Goal: Browse casually

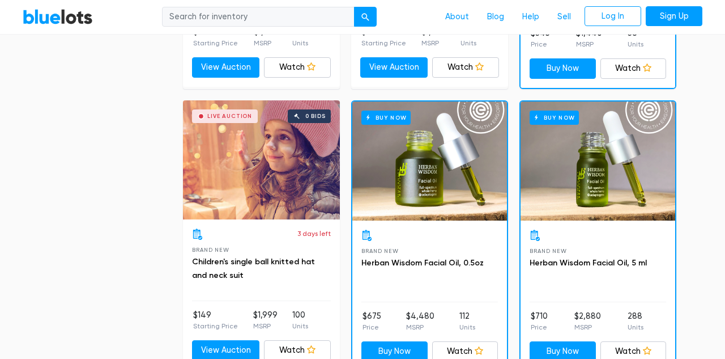
scroll to position [846, 0]
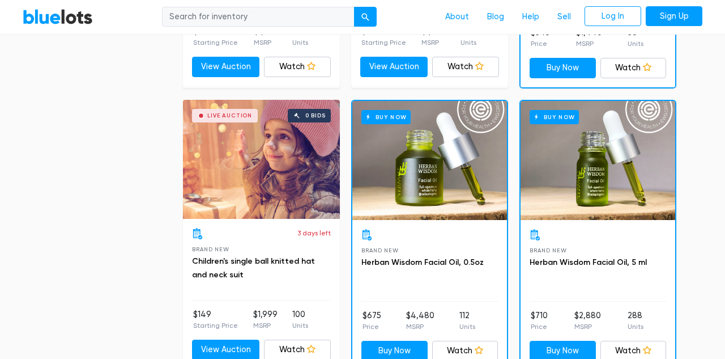
click at [434, 190] on div "Buy Now" at bounding box center [430, 160] width 155 height 119
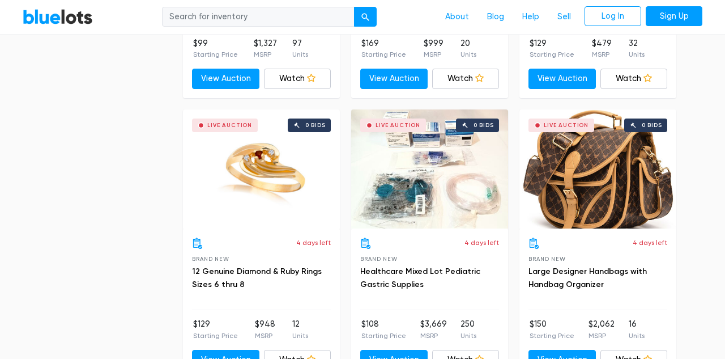
scroll to position [3089, 0]
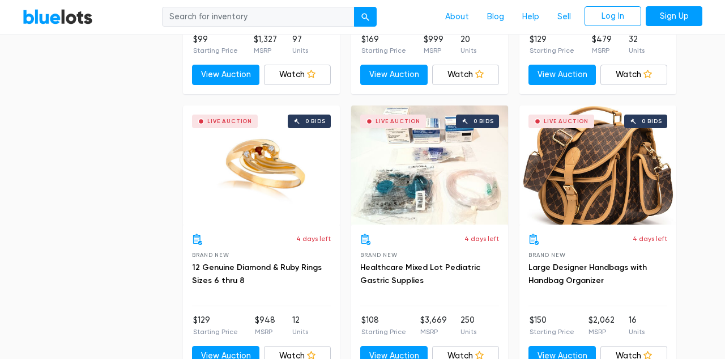
click at [566, 202] on div "Live Auction 0 bids" at bounding box center [598, 164] width 157 height 119
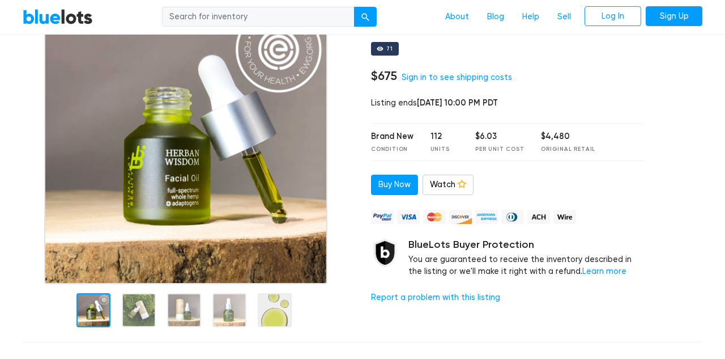
scroll to position [105, 0]
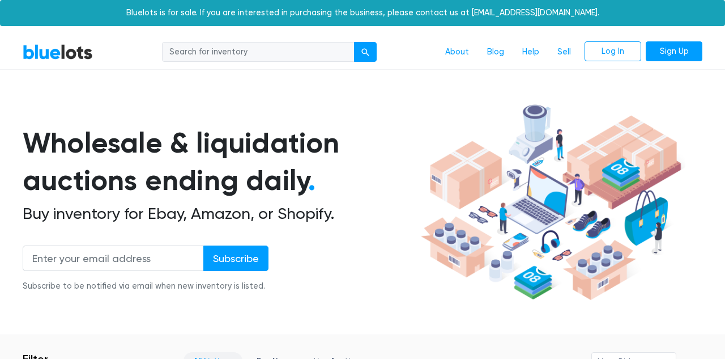
scroll to position [3089, 0]
